Goal: Task Accomplishment & Management: Use online tool/utility

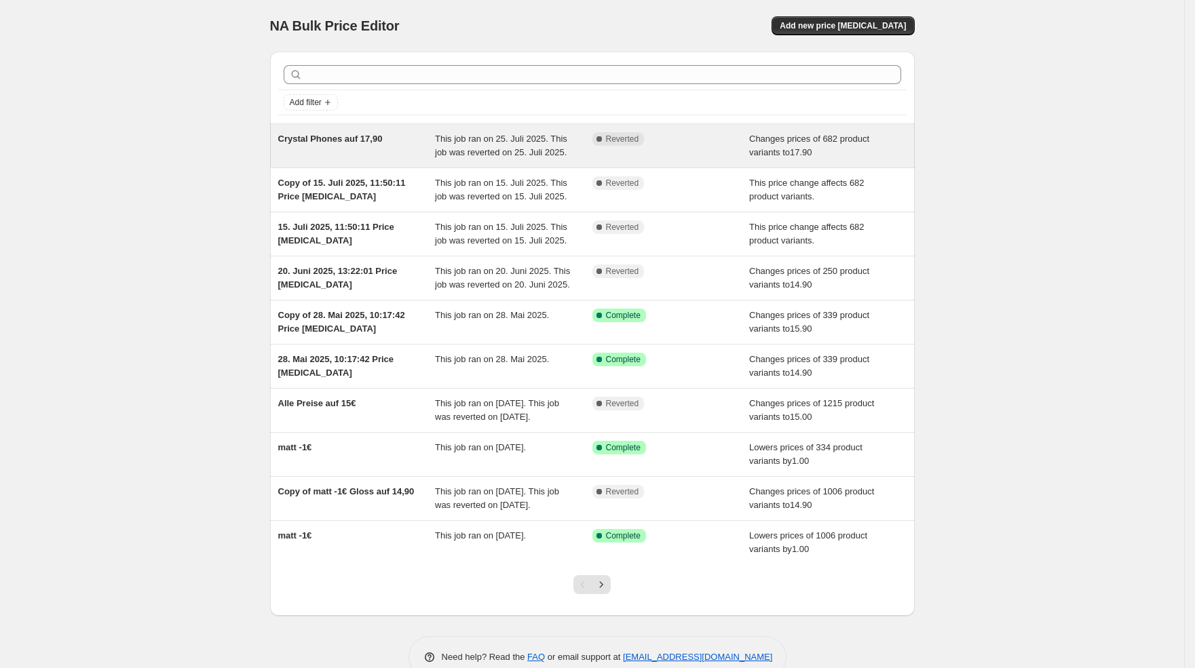
click at [503, 159] on div "This job ran on 25. Juli 2025. This job was reverted on 25. Juli 2025." at bounding box center [513, 145] width 157 height 27
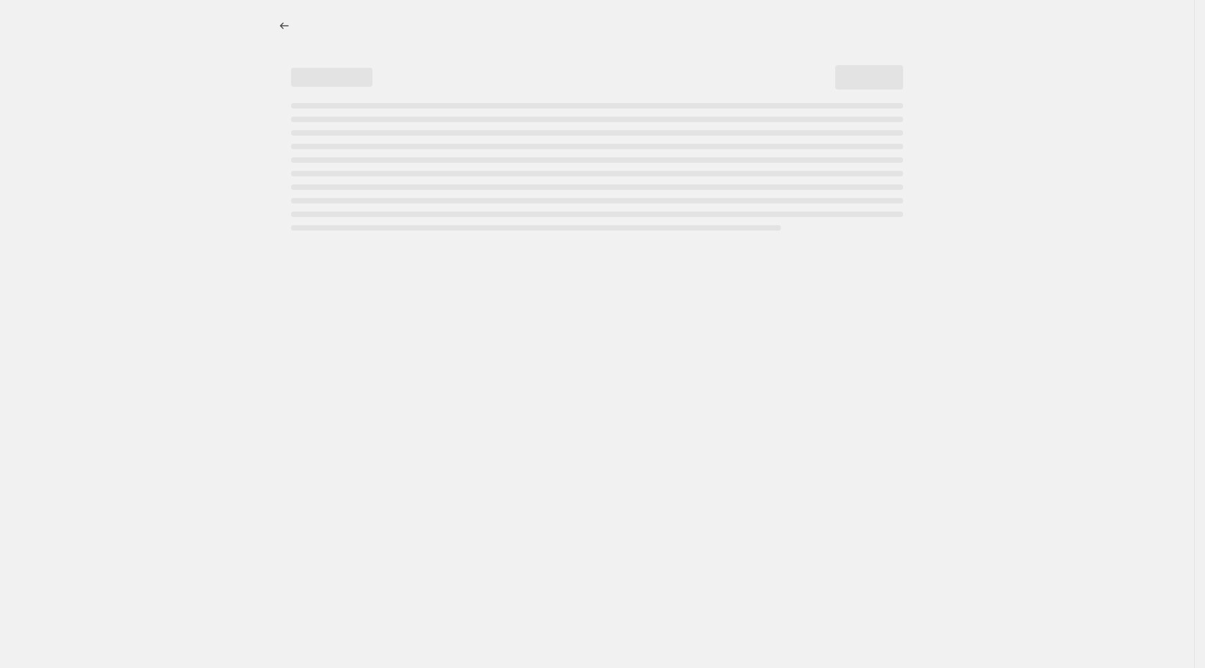
select select "no_change"
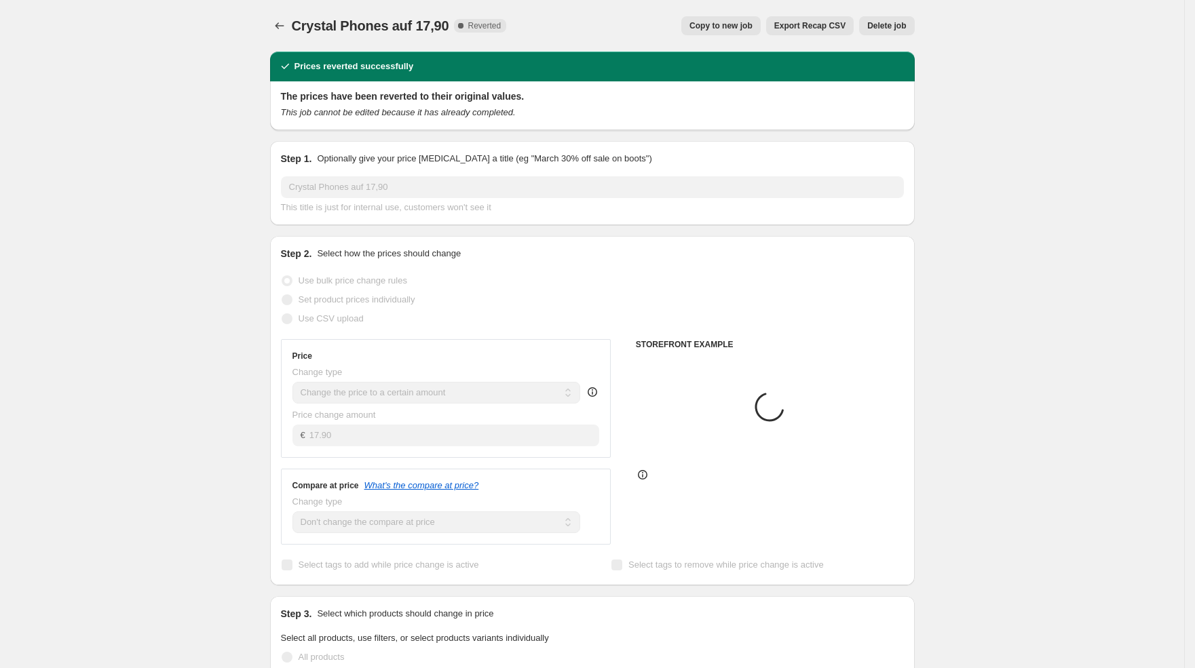
select select "collection"
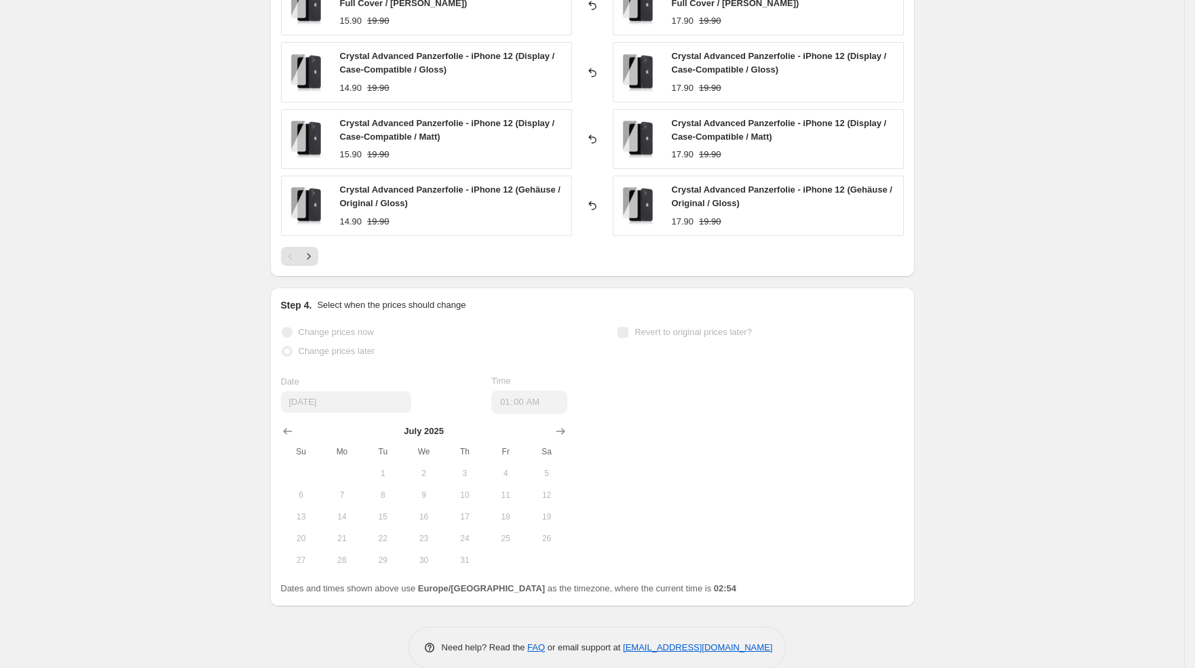
scroll to position [1031, 0]
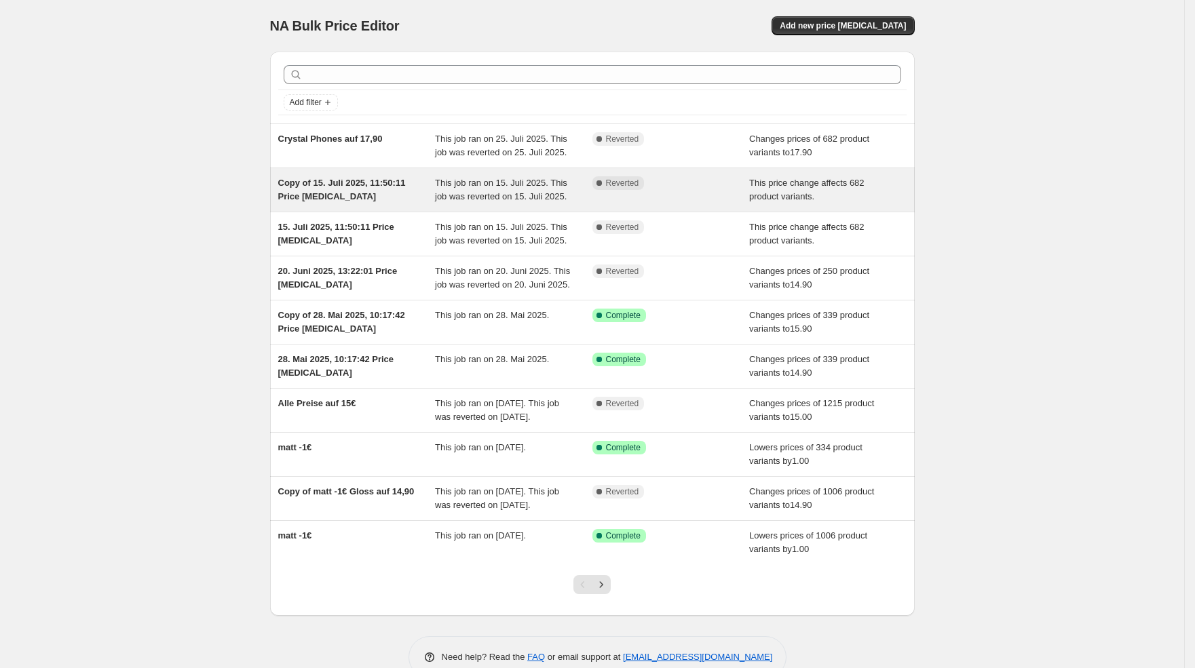
click at [522, 204] on div "This job ran on 15. Juli 2025. This job was reverted on 15. Juli 2025." at bounding box center [513, 189] width 157 height 27
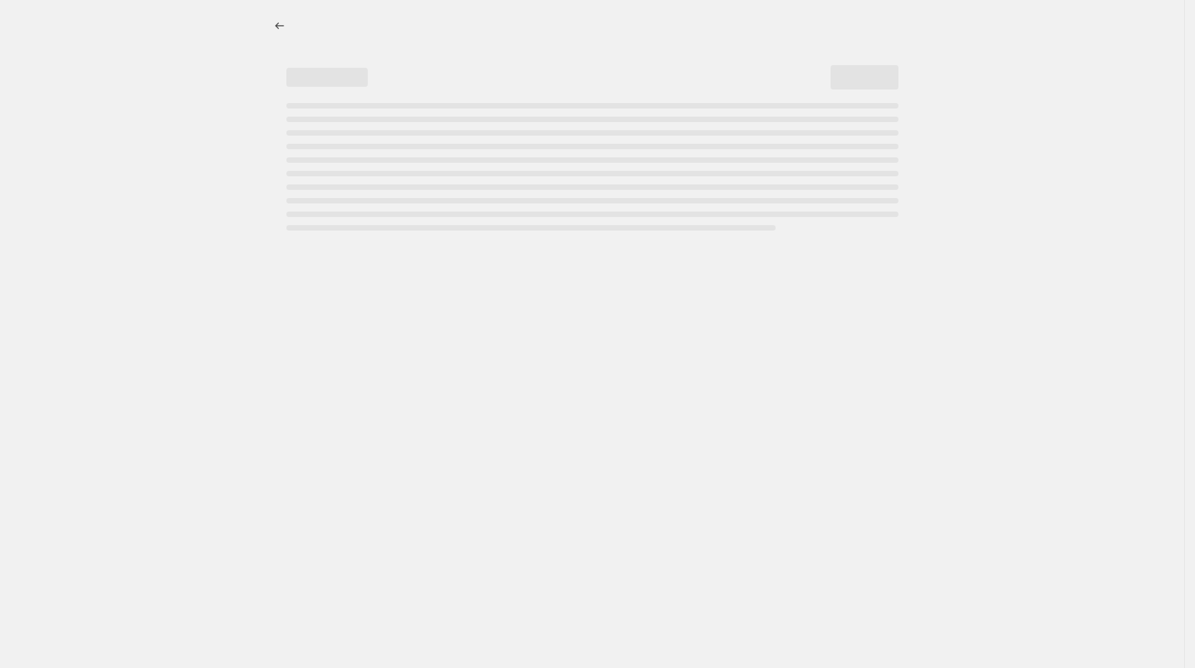
select select "ecap"
select select "remove"
select select "collection"
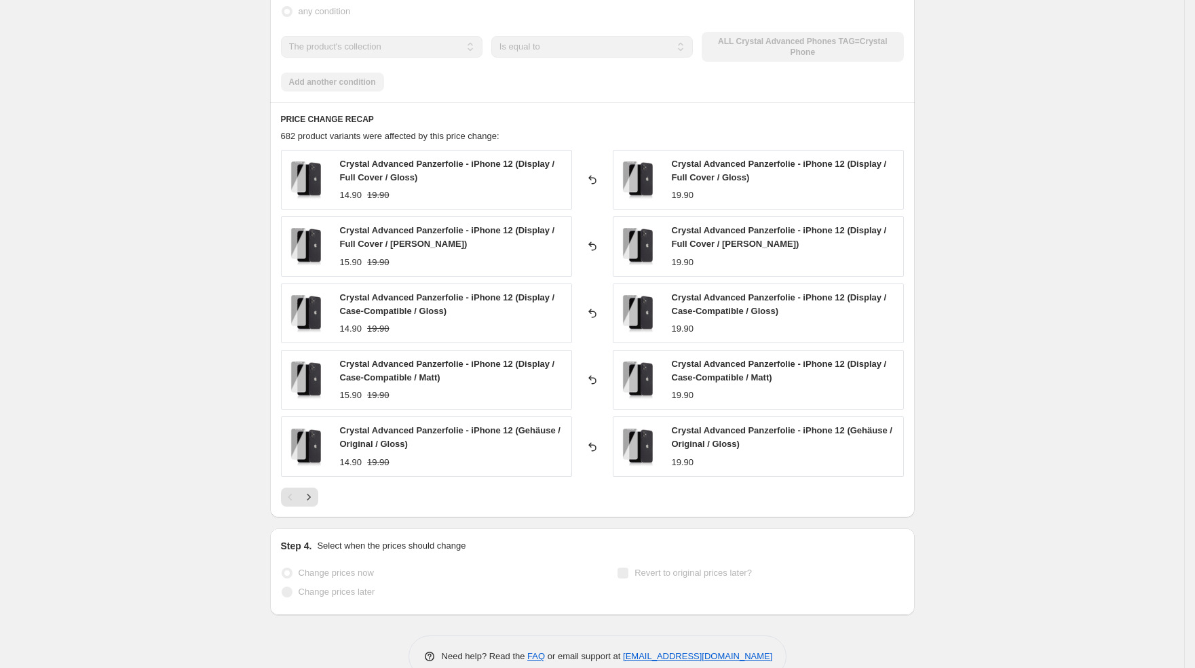
scroll to position [778, 0]
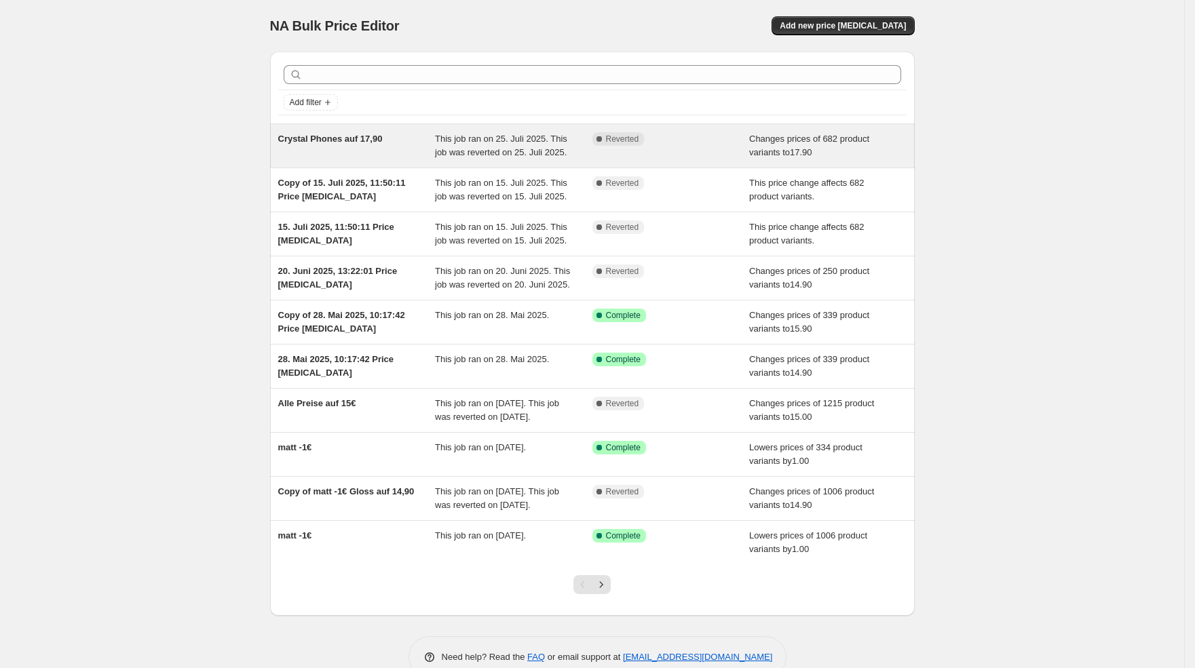
click at [526, 136] on span "This job ran on 25. Juli 2025. This job was reverted on 25. Juli 2025." at bounding box center [501, 146] width 132 height 24
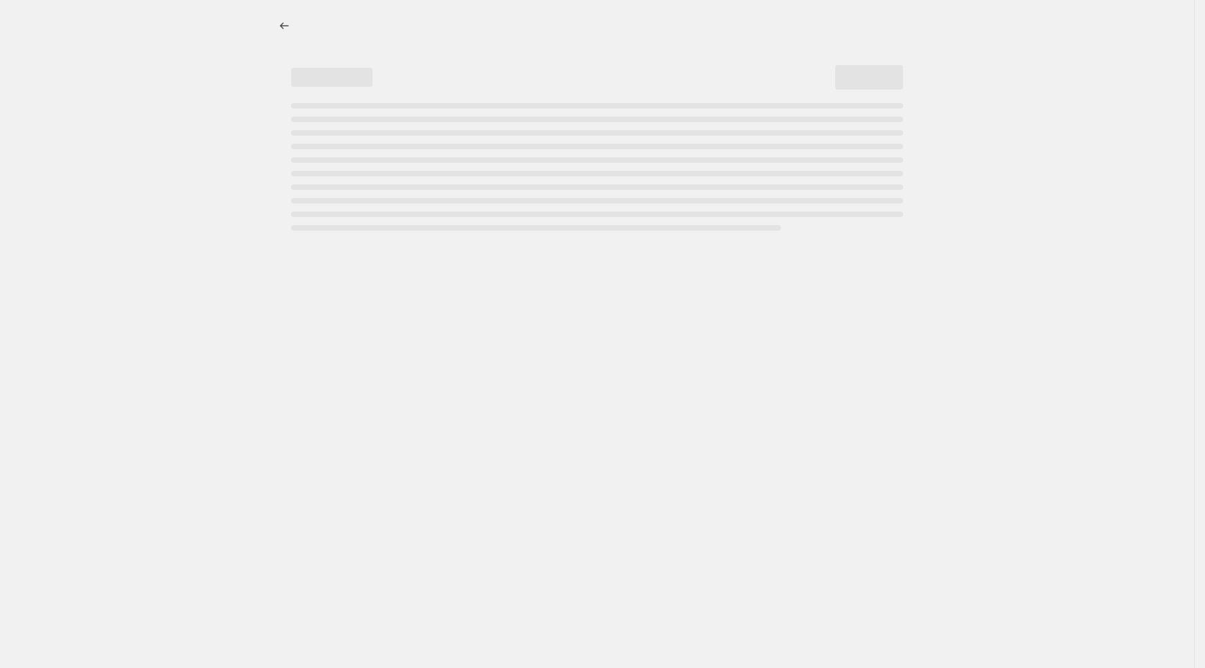
select select "no_change"
select select "collection"
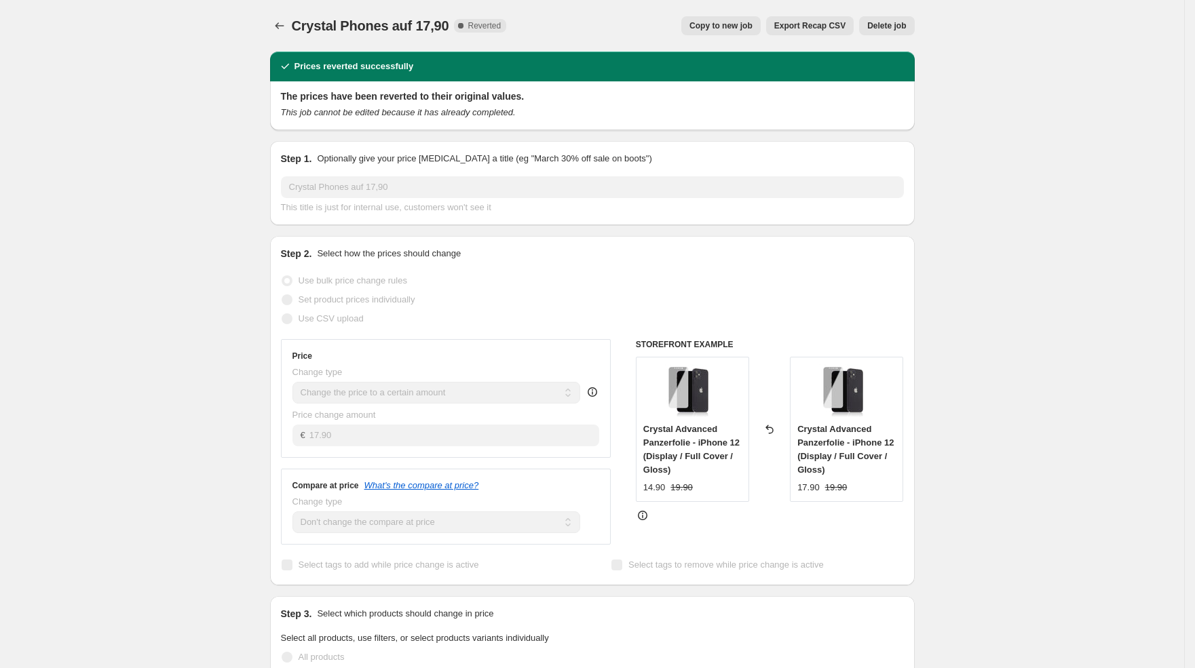
click at [709, 24] on span "Copy to new job" at bounding box center [720, 25] width 63 height 11
select select "no_change"
select select "collection"
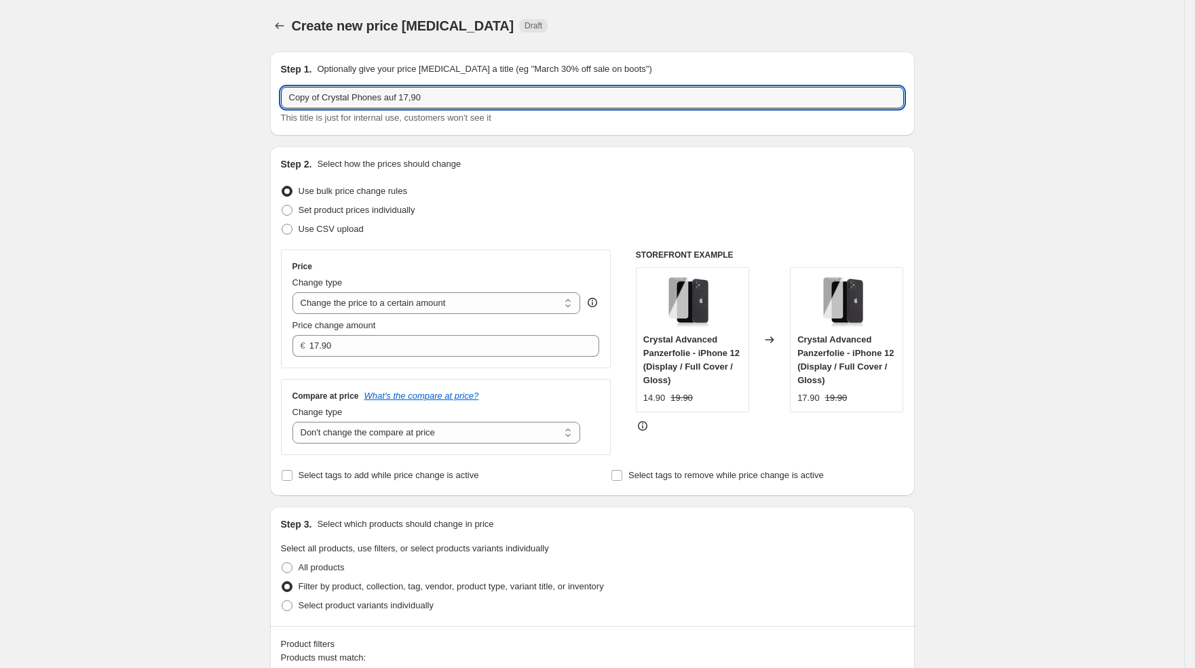
drag, startPoint x: 330, startPoint y: 100, endPoint x: 273, endPoint y: 96, distance: 57.2
type input "Crystal Phones auf 17,90"
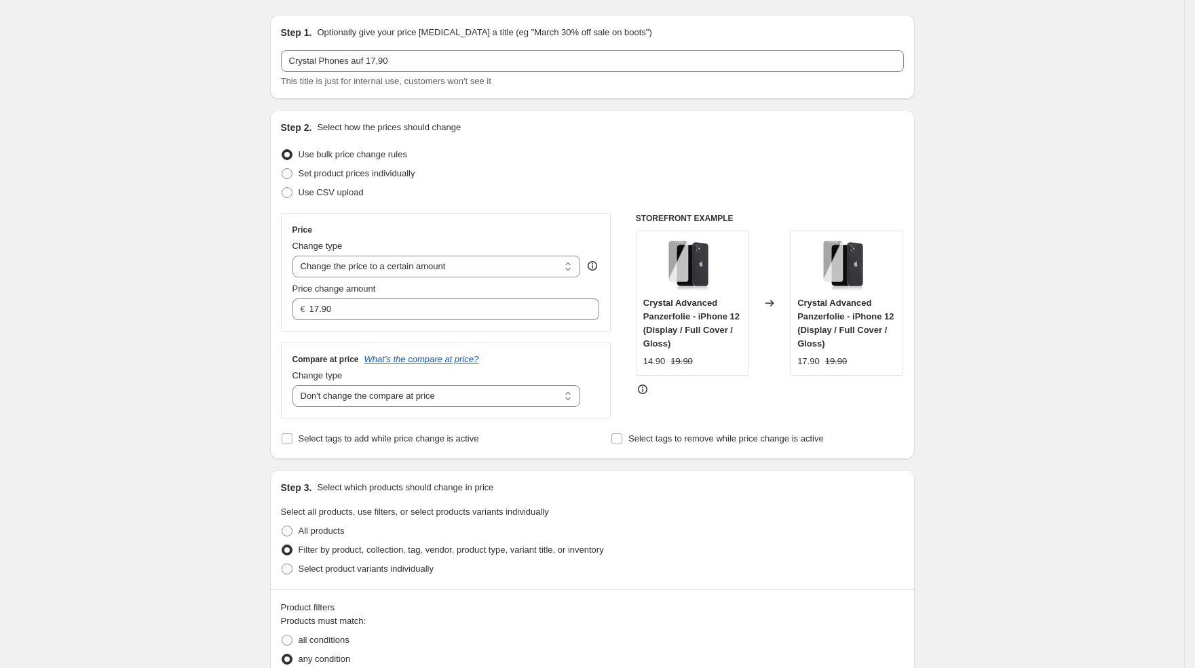
scroll to position [38, 0]
click at [427, 393] on select "Change the compare at price to the current price (sale) Change the compare at p…" at bounding box center [436, 395] width 288 height 22
select select "to"
click at [296, 384] on select "Change the compare at price to the current price (sale) Change the compare at p…" at bounding box center [436, 395] width 288 height 22
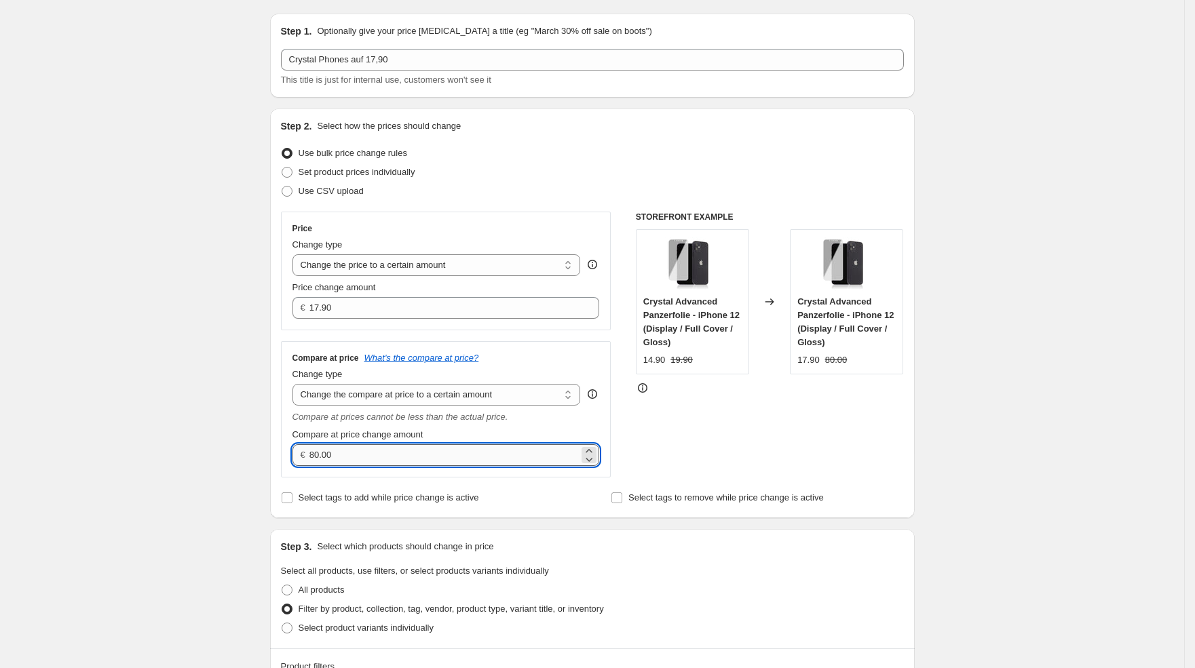
click at [349, 451] on input "80.00" at bounding box center [443, 455] width 269 height 22
type input "24.90"
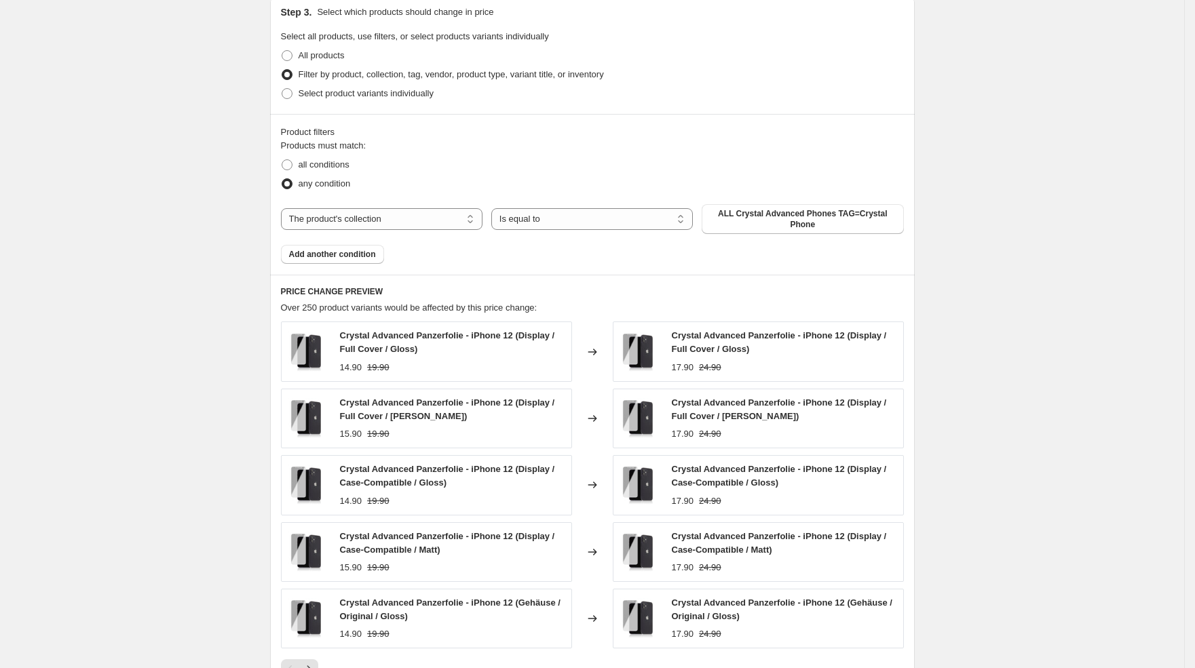
scroll to position [745, 0]
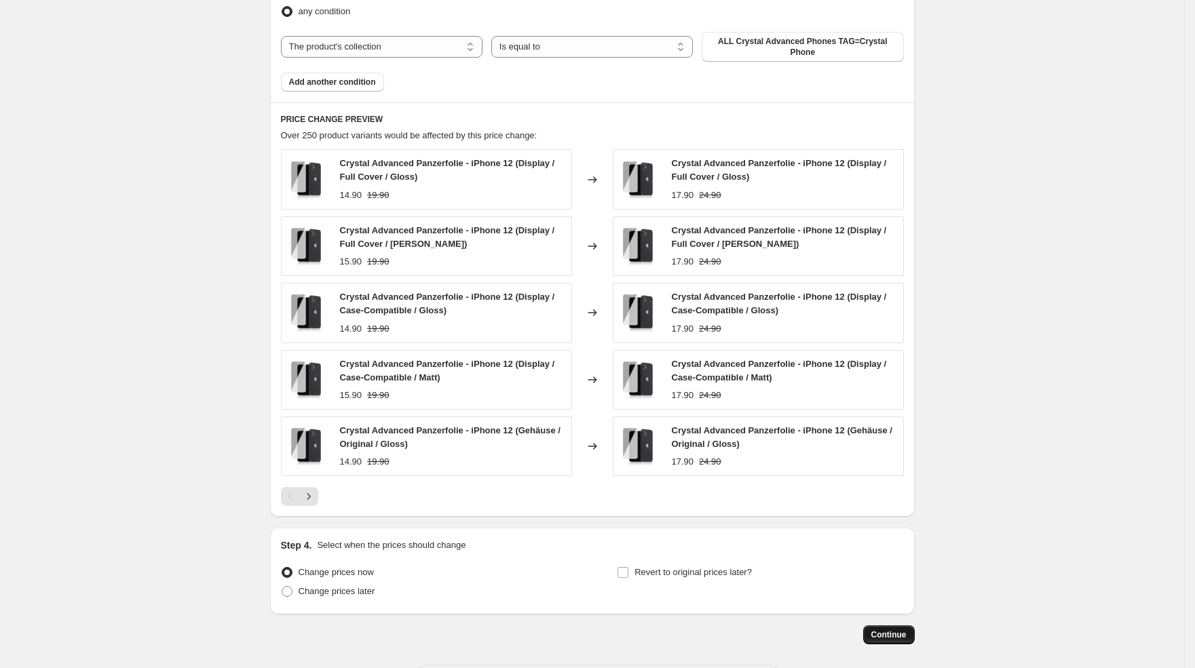
click at [877, 636] on button "Continue" at bounding box center [889, 635] width 52 height 19
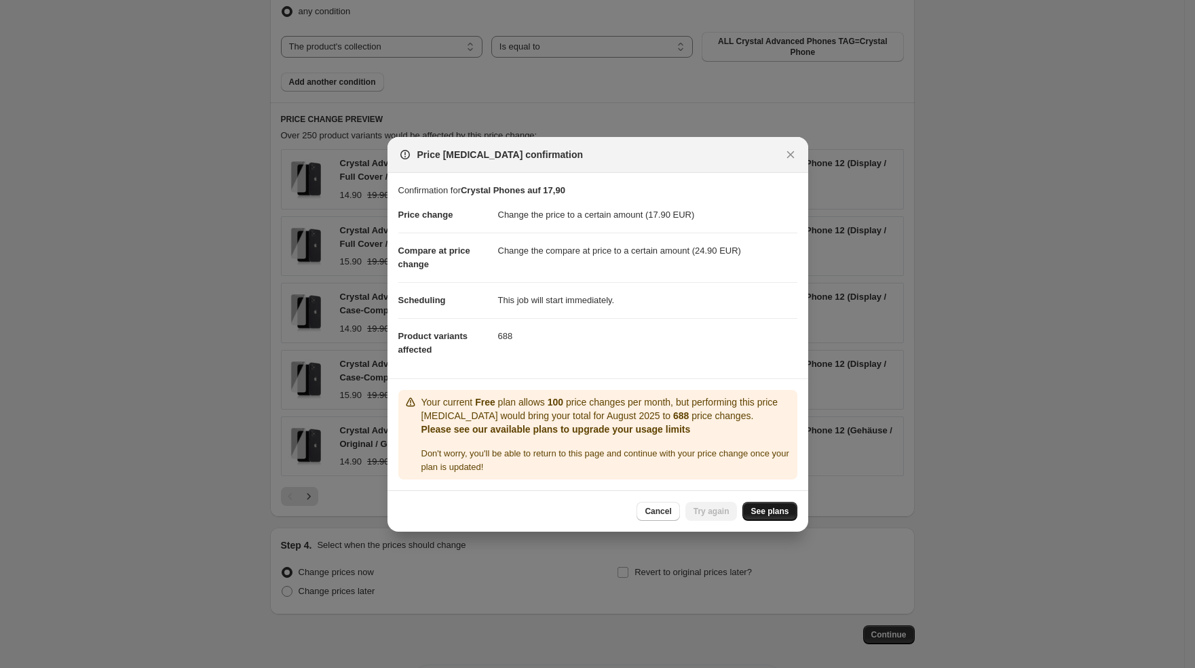
click at [754, 514] on span "See plans" at bounding box center [769, 511] width 38 height 11
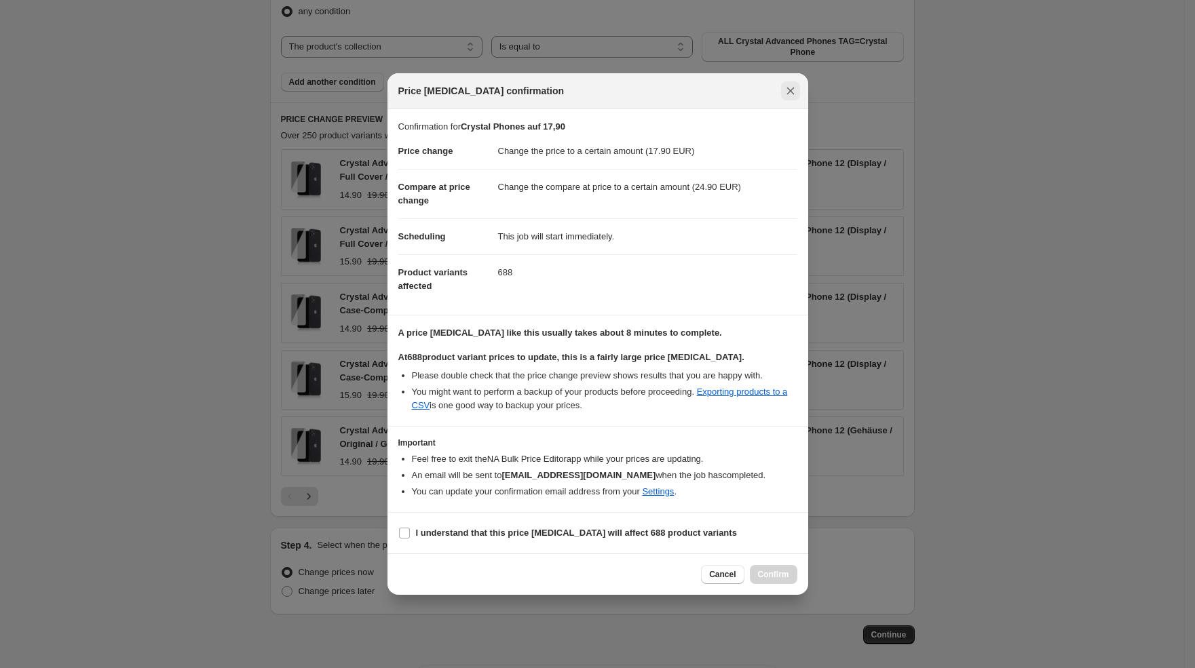
click at [792, 86] on icon "Close" at bounding box center [791, 91] width 14 height 14
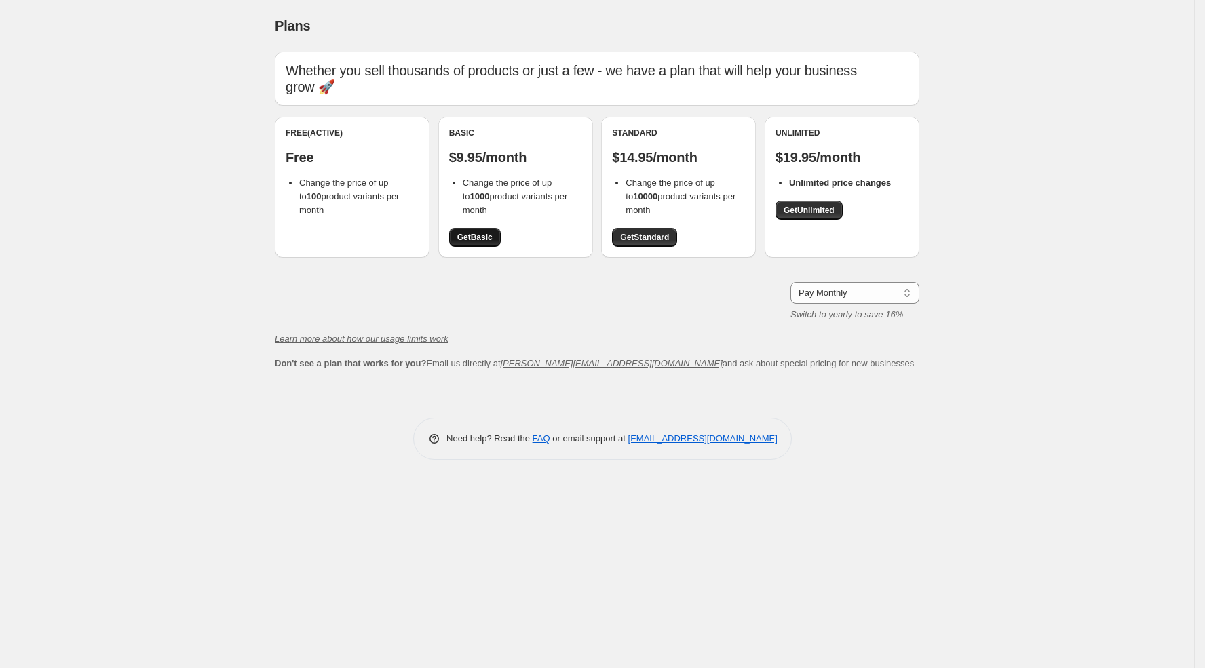
click at [478, 242] on span "Get Basic" at bounding box center [474, 237] width 35 height 11
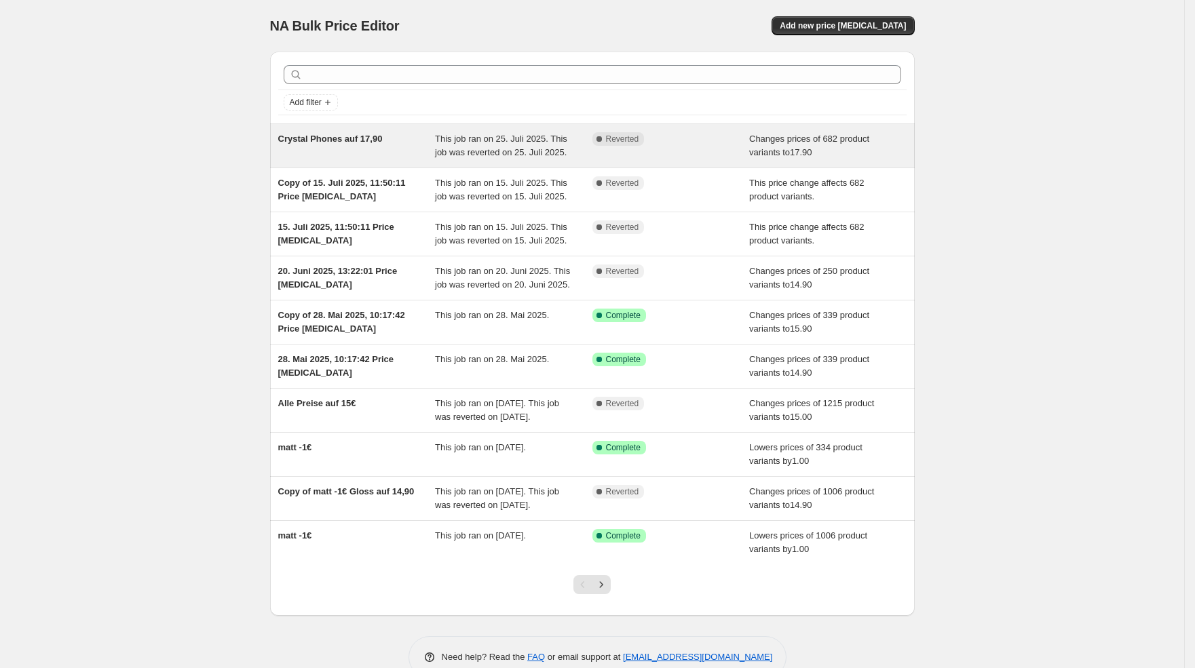
click at [630, 159] on div "Complete Reverted" at bounding box center [670, 145] width 157 height 27
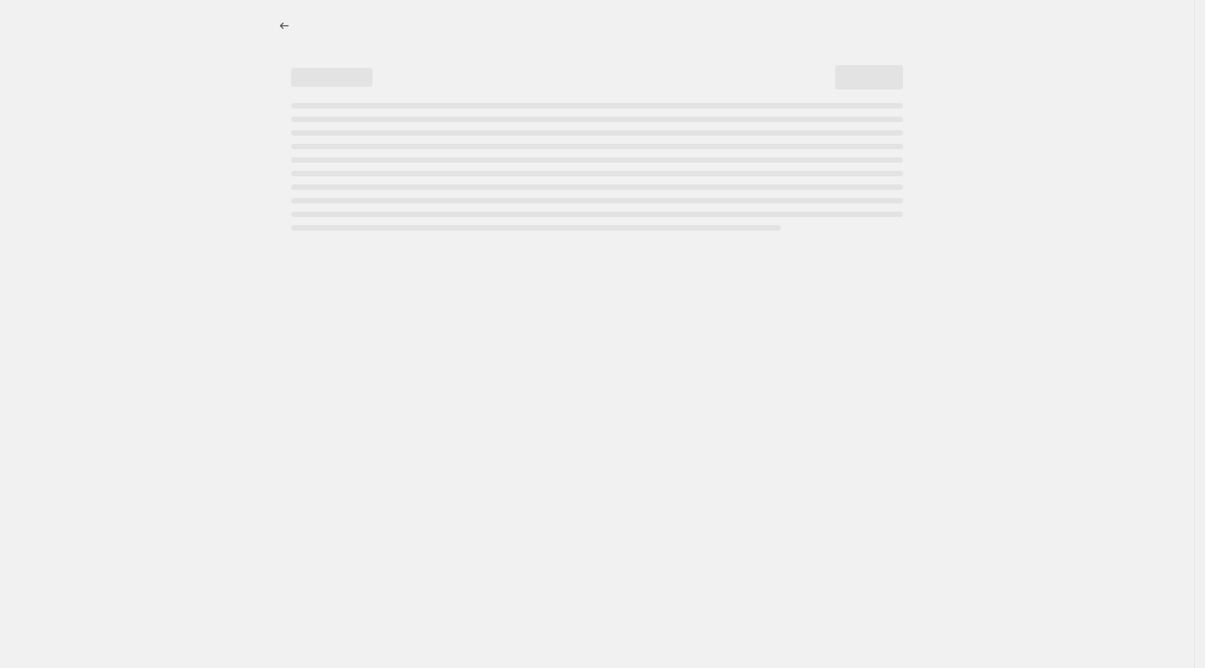
select select "no_change"
select select "collection"
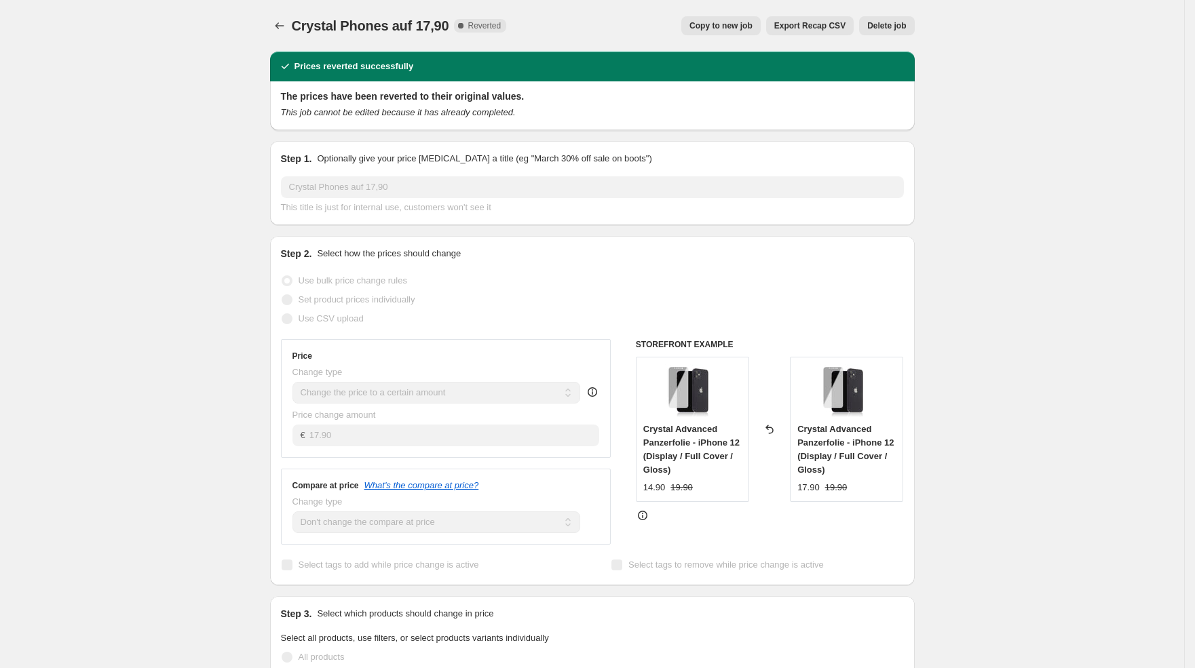
click at [737, 29] on span "Copy to new job" at bounding box center [720, 25] width 63 height 11
select select "no_change"
select select "collection"
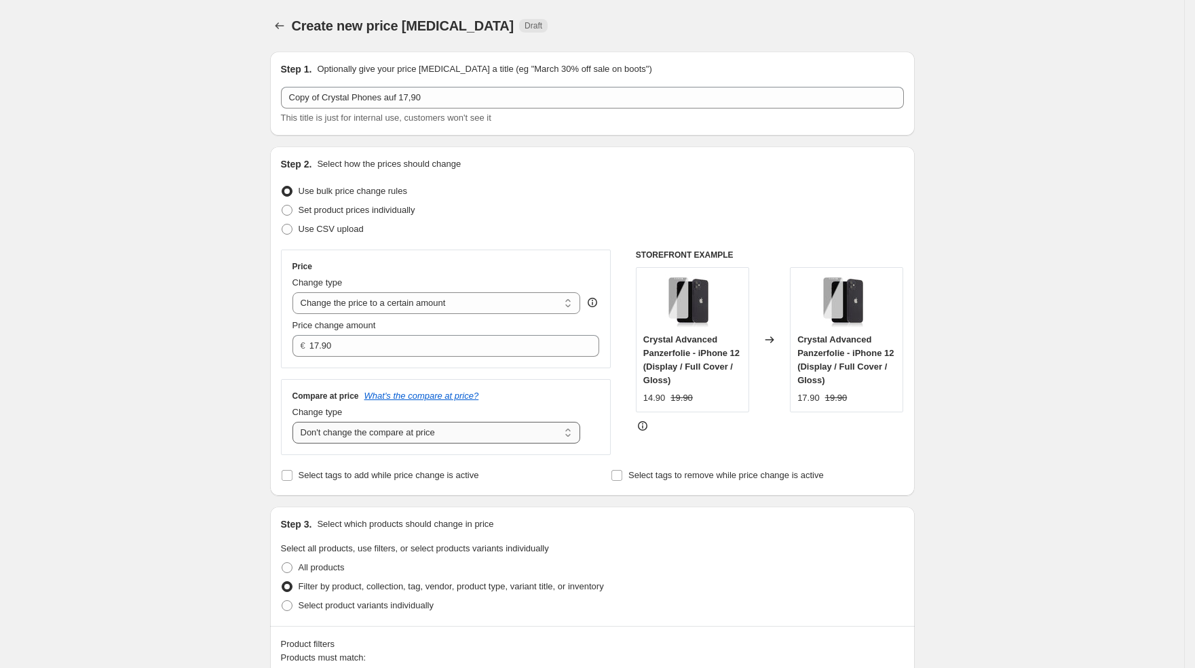
click at [348, 424] on select "Change the compare at price to the current price (sale) Change the compare at p…" at bounding box center [436, 433] width 288 height 22
select select "to"
click at [296, 422] on select "Change the compare at price to the current price (sale) Change the compare at p…" at bounding box center [436, 433] width 288 height 22
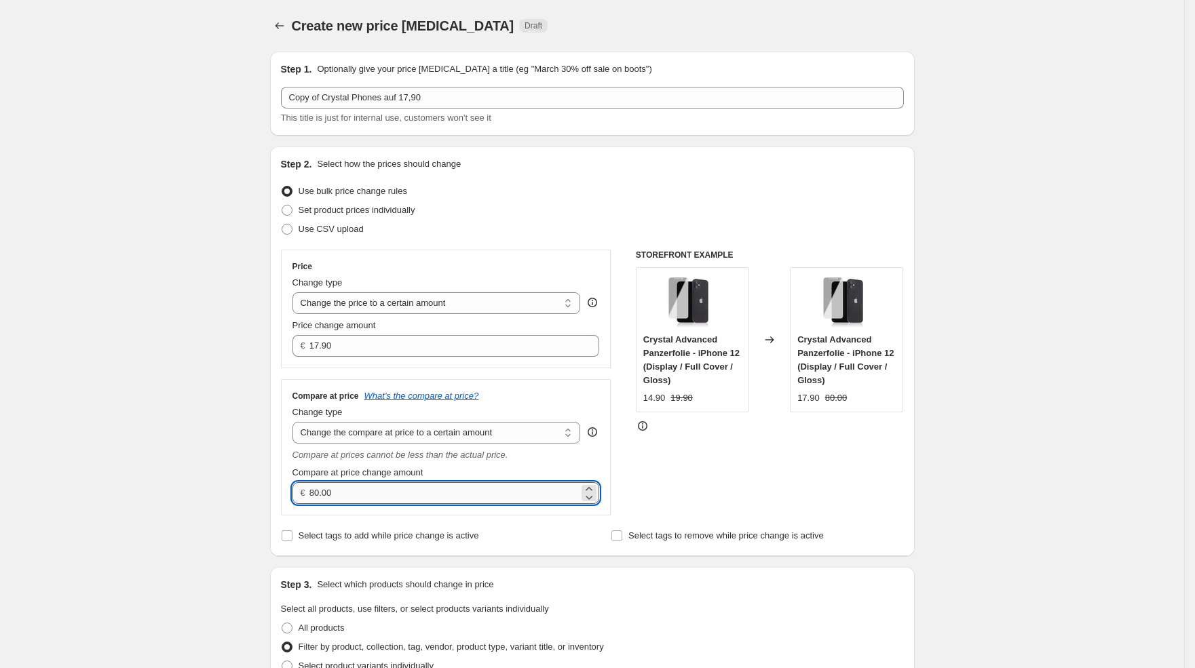
click at [334, 489] on input "80.00" at bounding box center [443, 493] width 269 height 22
click at [334, 490] on input "80.00" at bounding box center [443, 493] width 269 height 22
type input "24.90"
click at [799, 444] on div "STOREFRONT EXAMPLE Crystal Advanced Panzerfolie - iPhone 12 (Display / Full Cov…" at bounding box center [770, 383] width 268 height 266
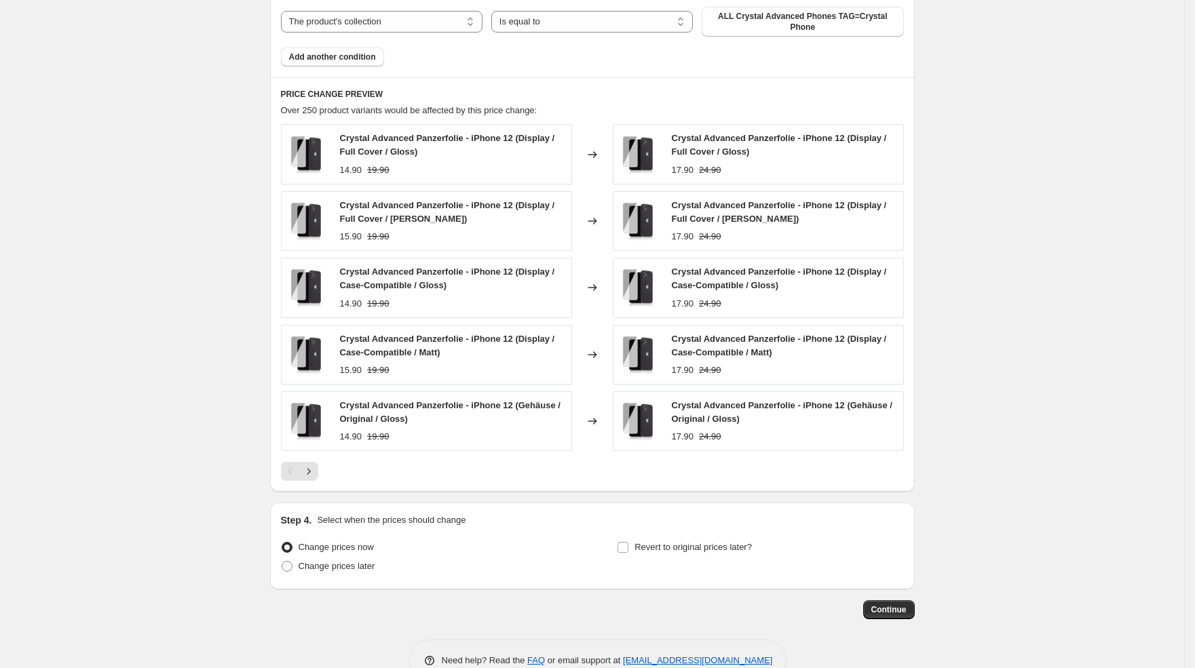
scroll to position [800, 0]
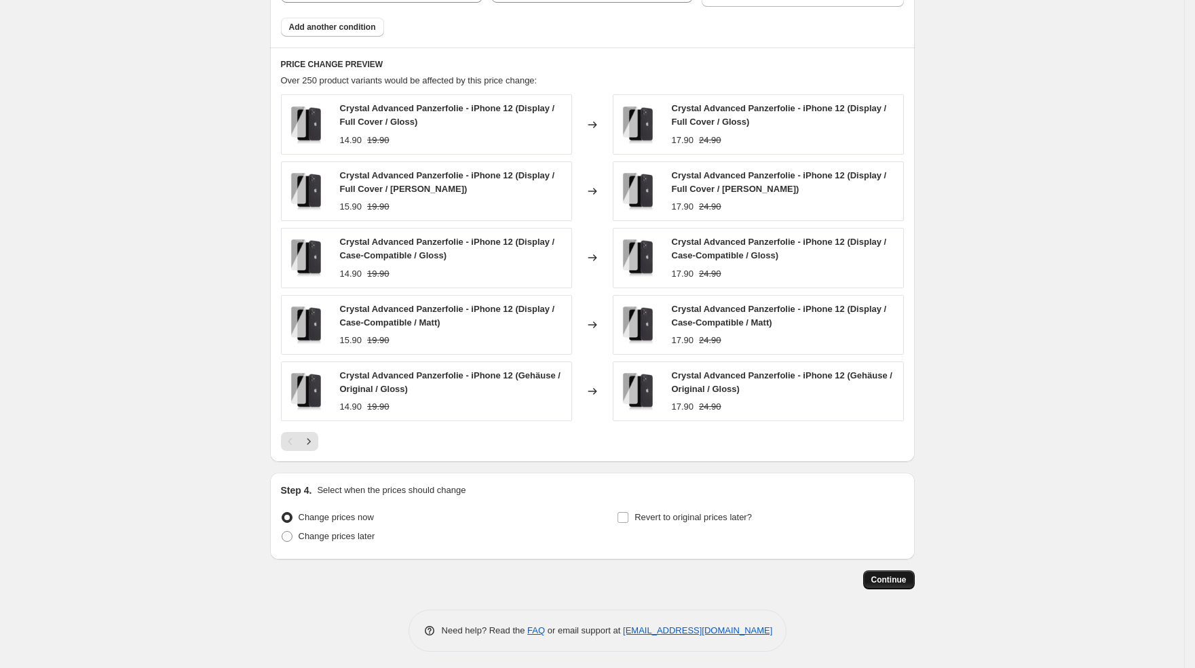
click at [870, 575] on button "Continue" at bounding box center [889, 580] width 52 height 19
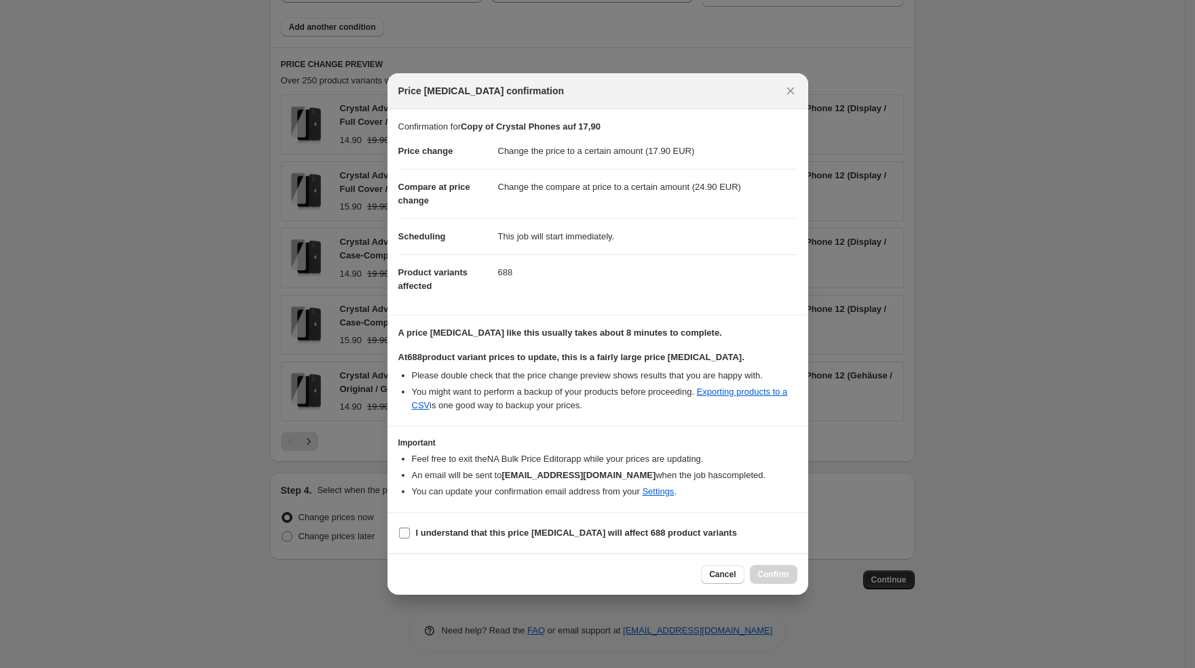
click at [586, 534] on b "I understand that this price [MEDICAL_DATA] will affect 688 product variants" at bounding box center [576, 533] width 321 height 10
click at [410, 534] on input "I understand that this price [MEDICAL_DATA] will affect 688 product variants" at bounding box center [404, 533] width 11 height 11
checkbox input "true"
click at [774, 578] on span "Confirm" at bounding box center [773, 574] width 31 height 11
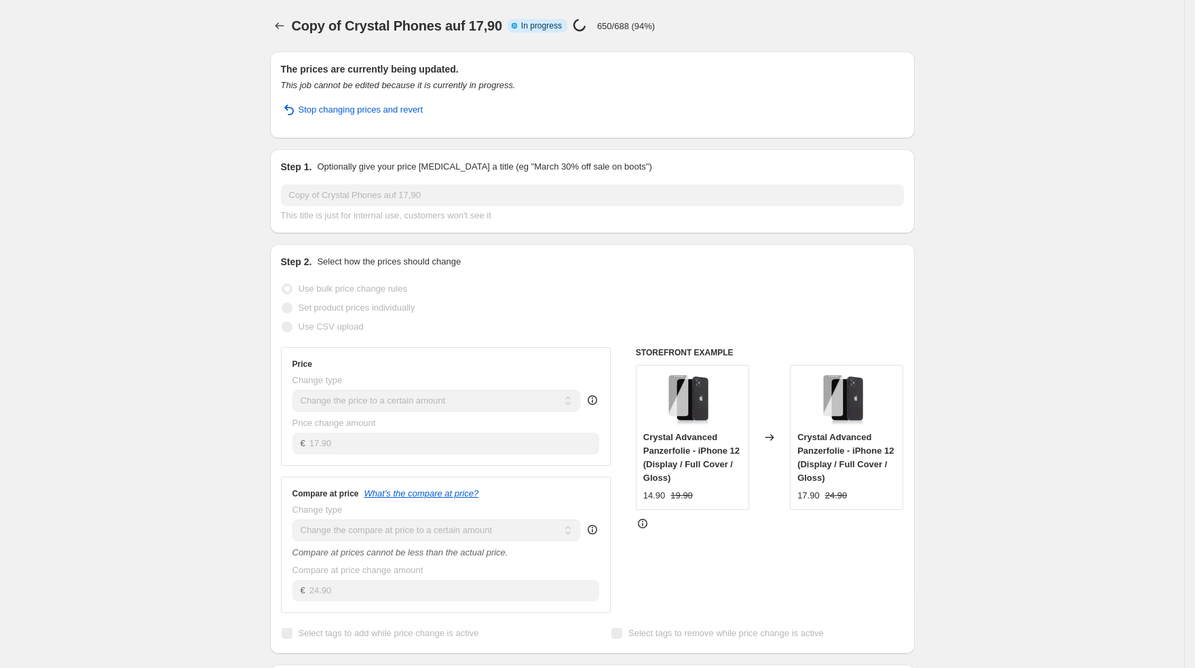
select select "to"
select select "collection"
